Goal: Information Seeking & Learning: Learn about a topic

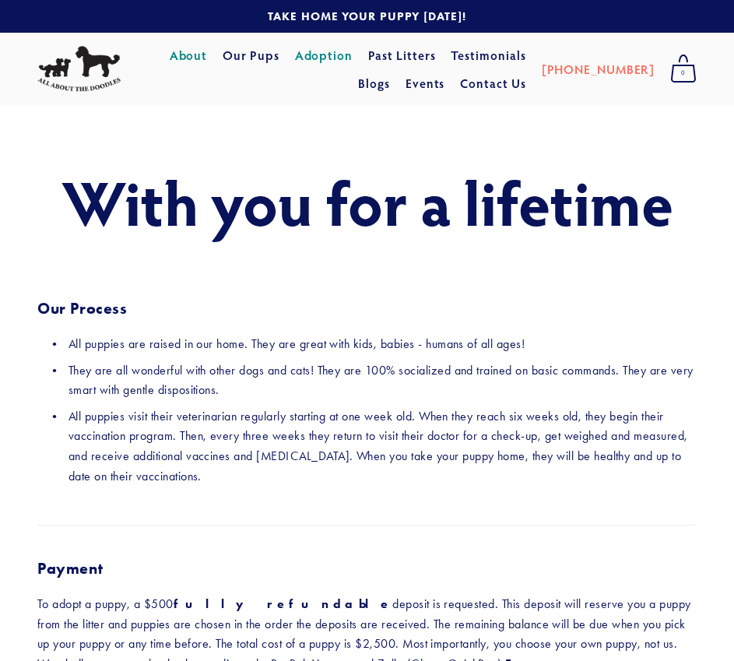
click at [189, 57] on link "About" at bounding box center [189, 55] width 38 height 28
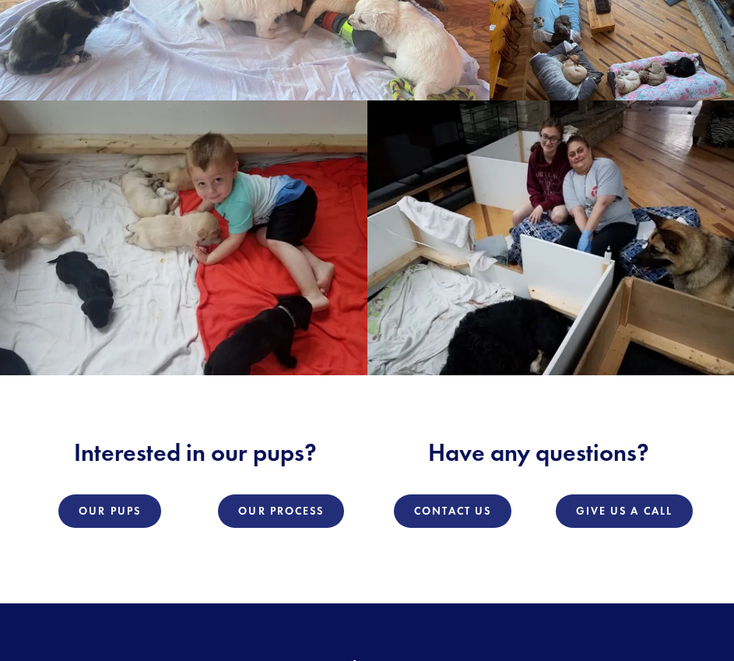
scroll to position [1719, 0]
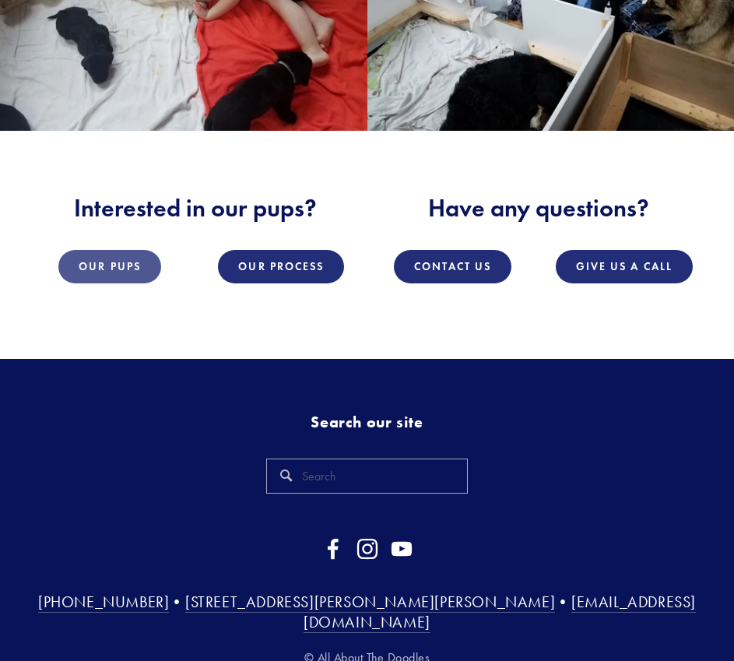
click at [119, 250] on link "Our Pups" at bounding box center [109, 266] width 103 height 33
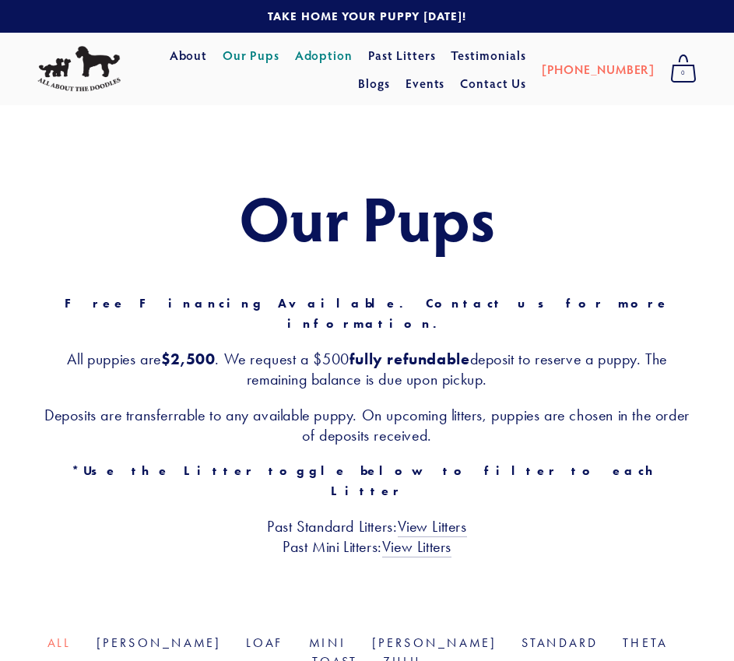
click at [317, 54] on link "Adoption" at bounding box center [324, 55] width 58 height 28
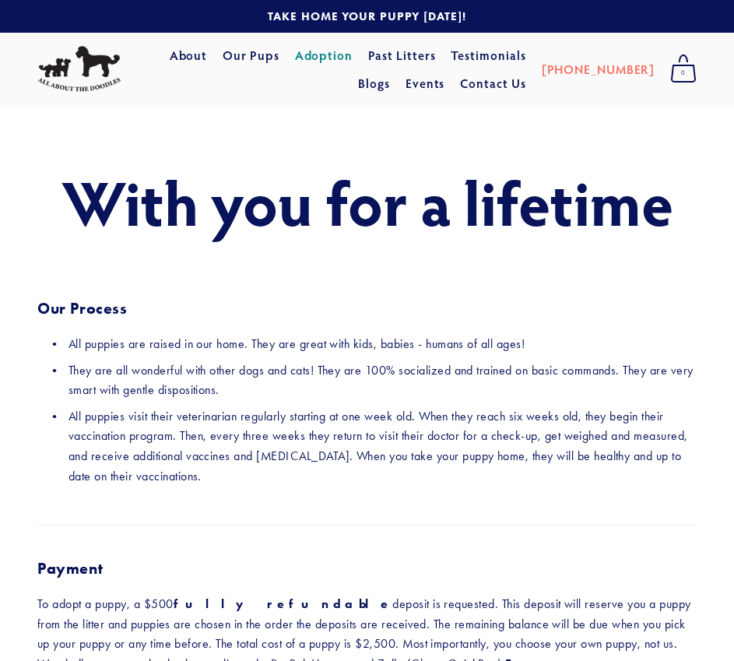
scroll to position [690, 0]
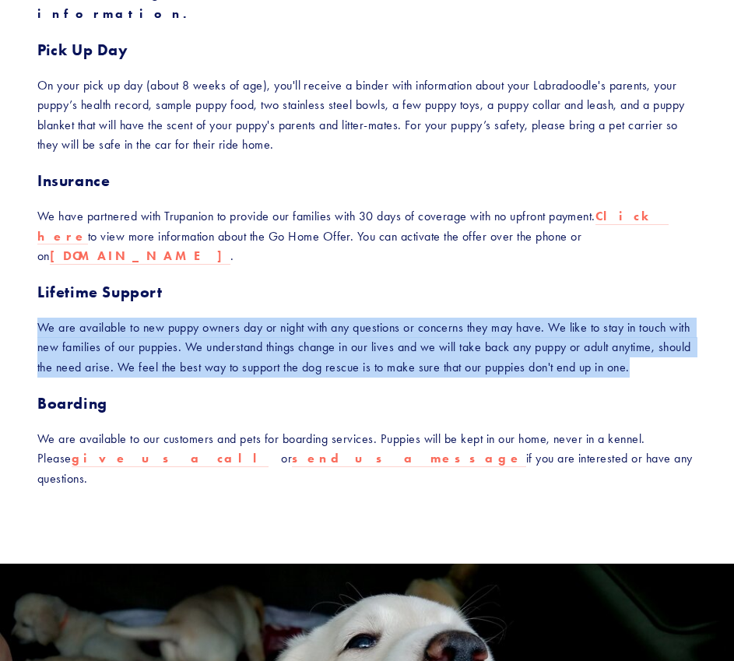
copy p "We are available to new puppy owners day or night with any questions or concern…"
drag, startPoint x: 36, startPoint y: 288, endPoint x: 204, endPoint y: 350, distance: 179.3
click at [204, 350] on div "Payment To adopt a puppy, a $500 fully refundable deposit is requested. This de…" at bounding box center [367, 178] width 686 height 646
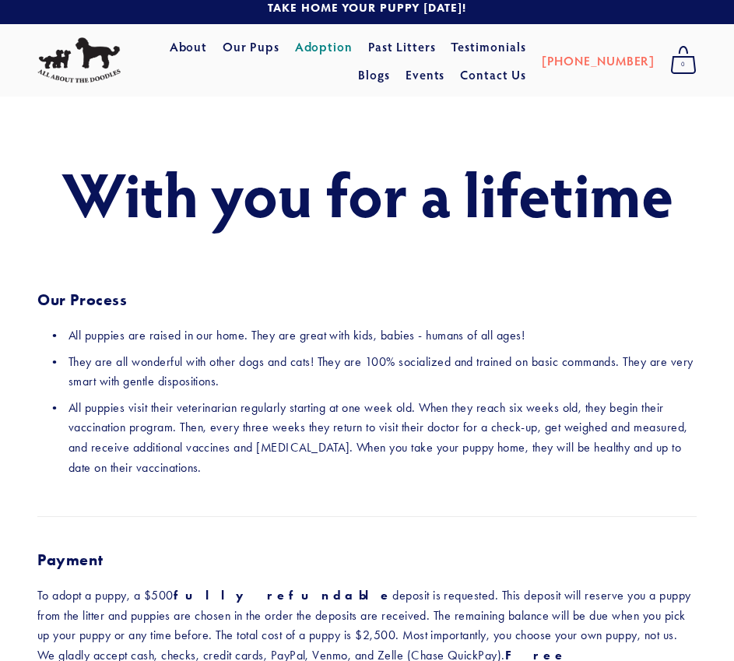
scroll to position [0, 0]
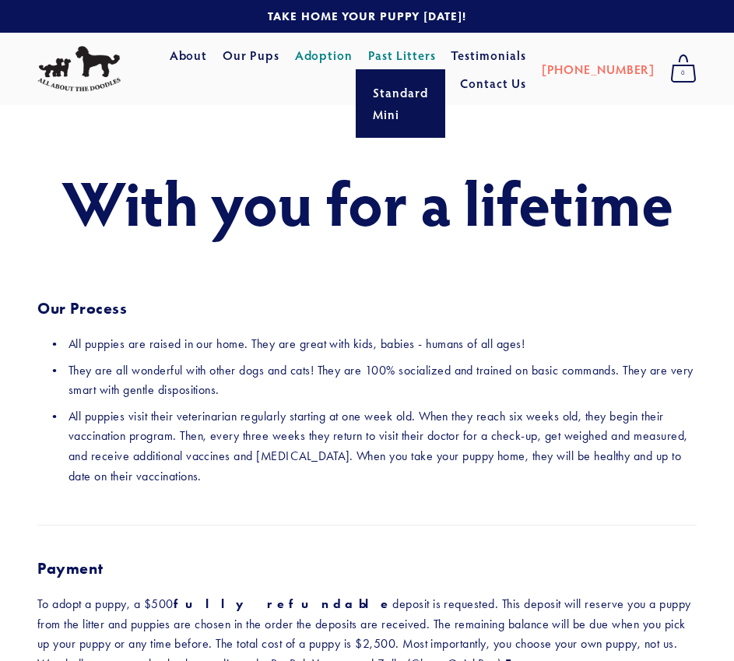
click at [398, 55] on link "Past Litters" at bounding box center [402, 55] width 68 height 16
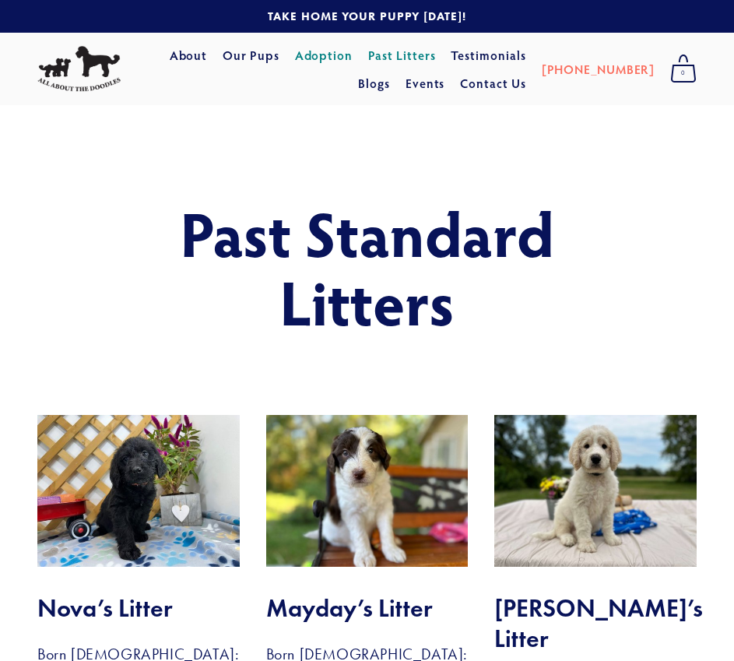
click at [327, 59] on link "Adoption" at bounding box center [324, 55] width 58 height 28
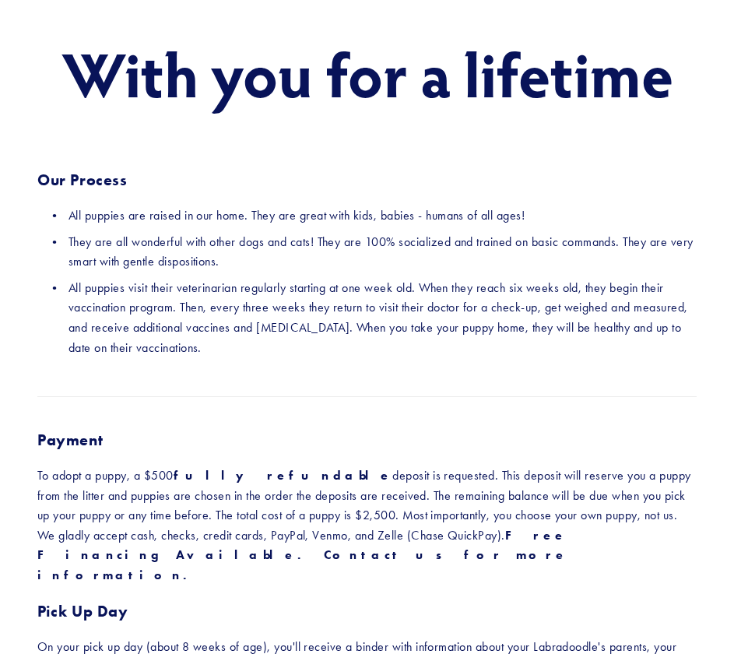
scroll to position [132, 0]
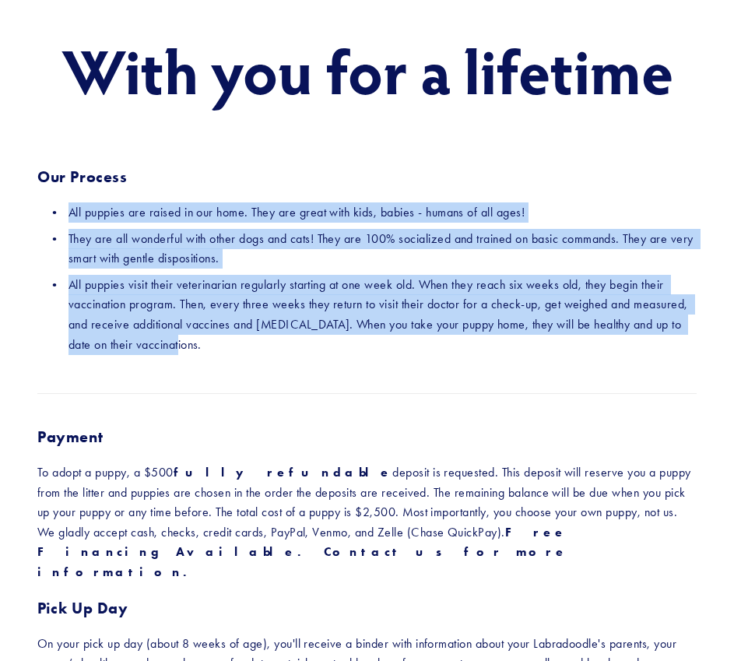
drag, startPoint x: 72, startPoint y: 214, endPoint x: 201, endPoint y: 364, distance: 197.7
click at [201, 364] on div "With you for a lifetime Our Process All puppies are raised in our home. They ar…" at bounding box center [367, 205] width 686 height 338
